Goal: Book appointment/travel/reservation

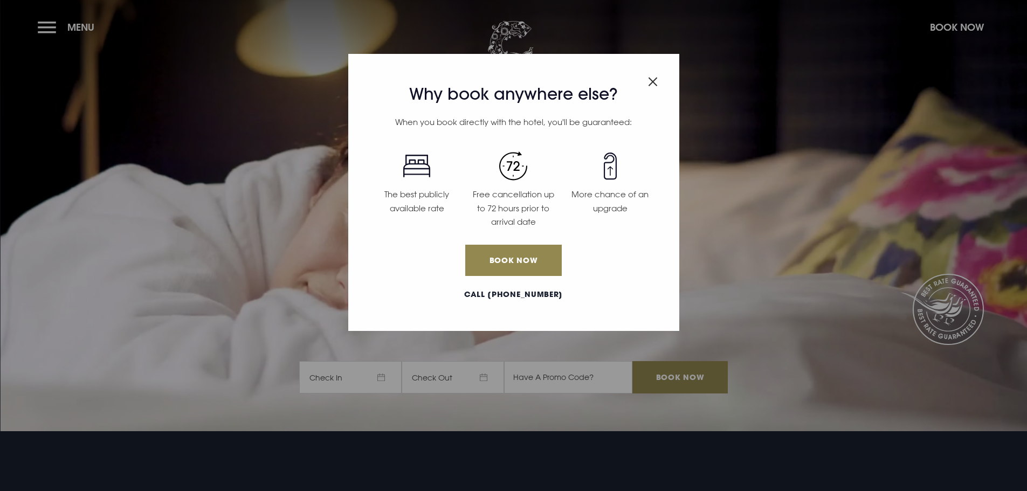
click at [44, 26] on div "Why book anywhere else? When you book directly with the hotel, you'll be guaran…" at bounding box center [513, 245] width 1027 height 491
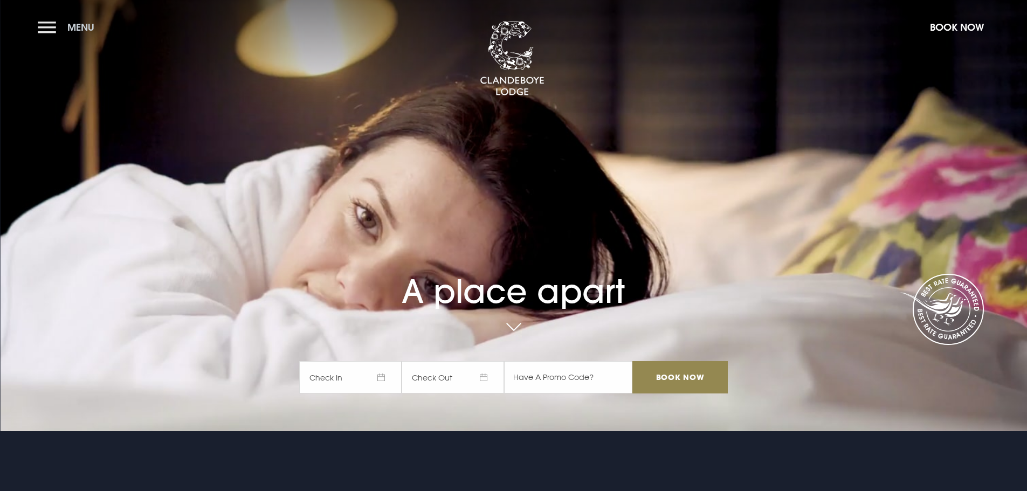
click at [44, 31] on button "Menu" at bounding box center [69, 27] width 62 height 23
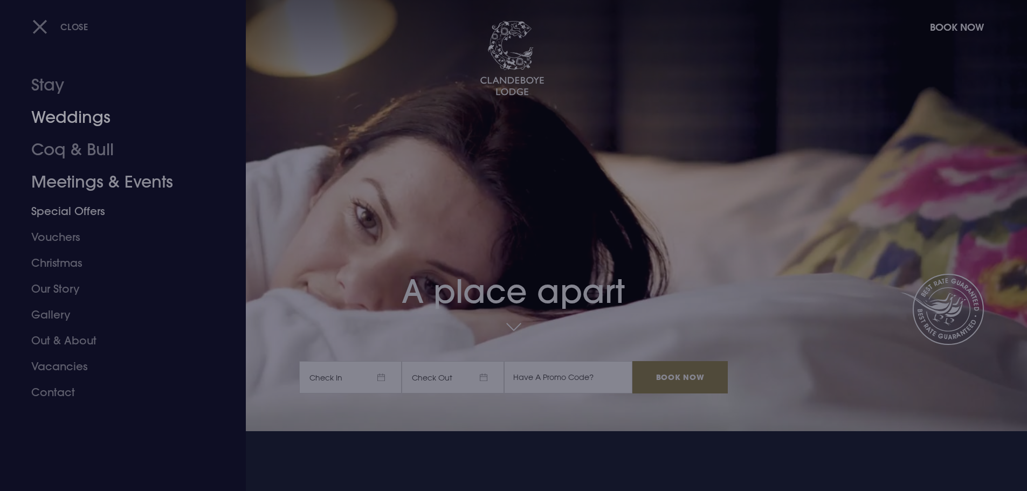
click at [64, 112] on link "Weddings" at bounding box center [116, 117] width 170 height 32
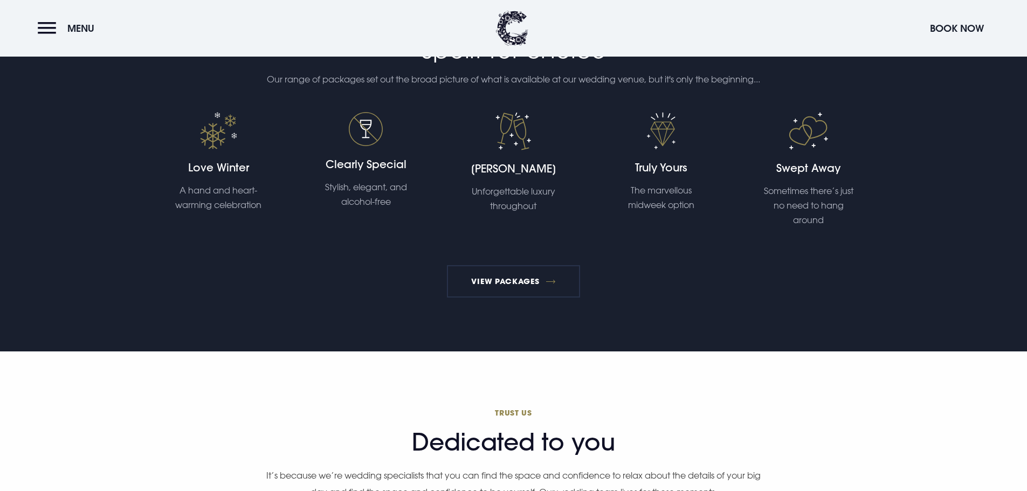
scroll to position [2156, 0]
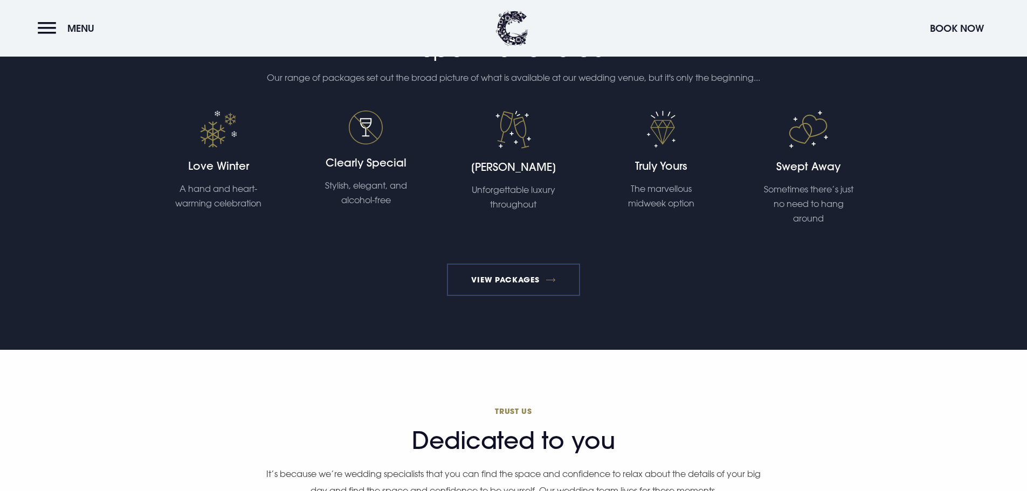
click at [526, 274] on link "View Packages" at bounding box center [513, 280] width 133 height 32
